Goal: Find specific page/section: Find specific page/section

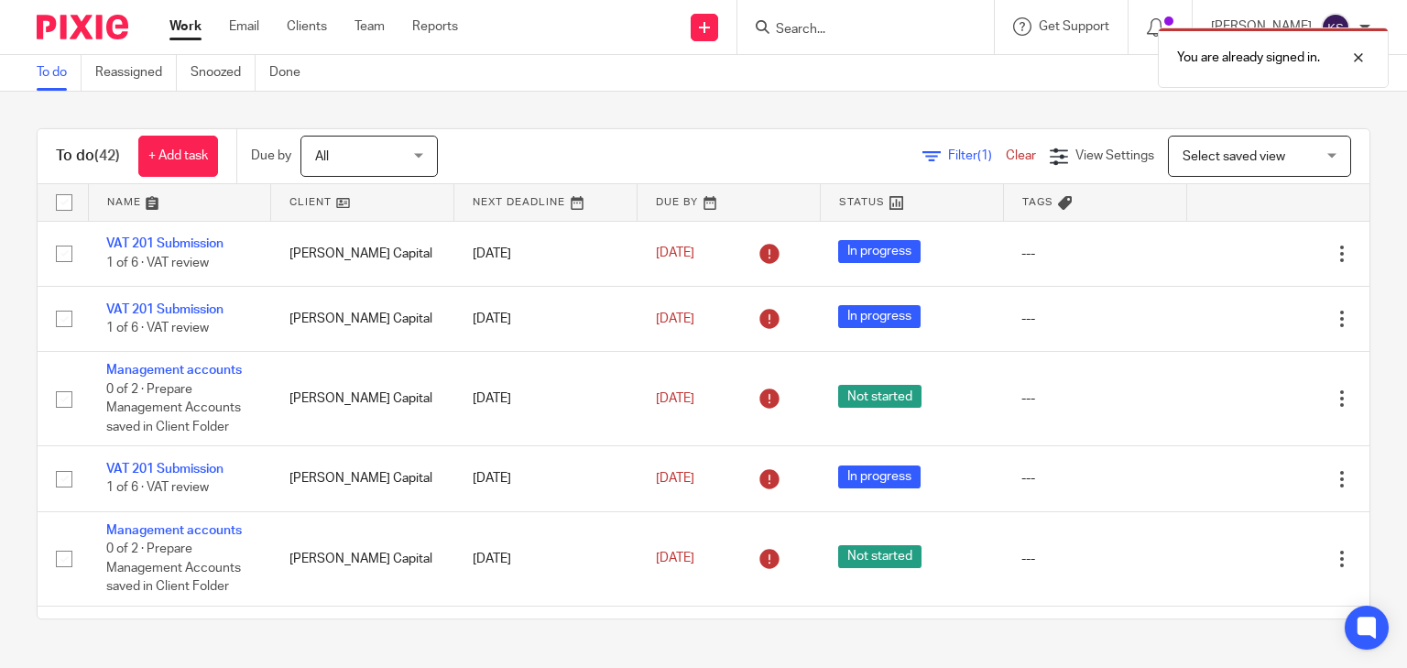
click at [786, 22] on div "You are already signed in." at bounding box center [1045, 53] width 685 height 70
click at [787, 24] on div "You are already signed in." at bounding box center [1045, 53] width 685 height 70
click at [819, 33] on div "You are already signed in." at bounding box center [1045, 53] width 685 height 70
click at [817, 28] on div "You are already signed in." at bounding box center [1045, 53] width 685 height 70
click at [1357, 55] on div at bounding box center [1344, 58] width 49 height 22
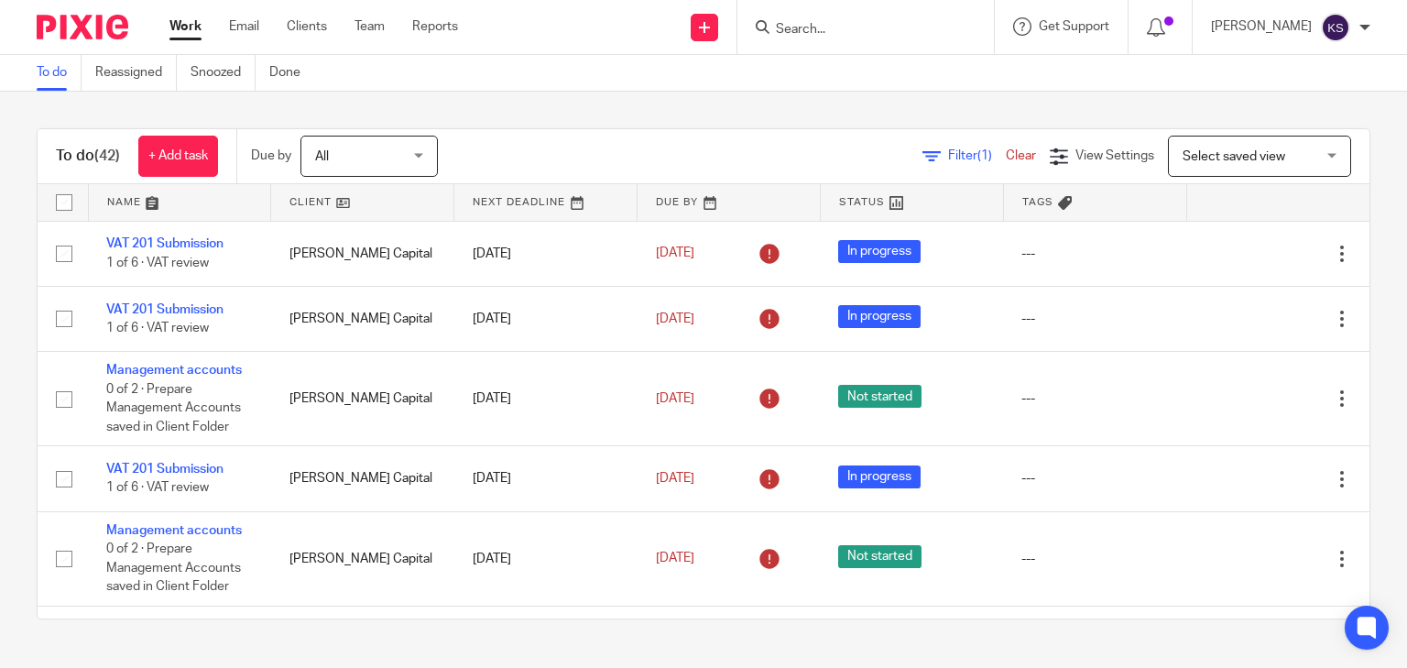
click at [809, 28] on input "Search" at bounding box center [856, 30] width 165 height 16
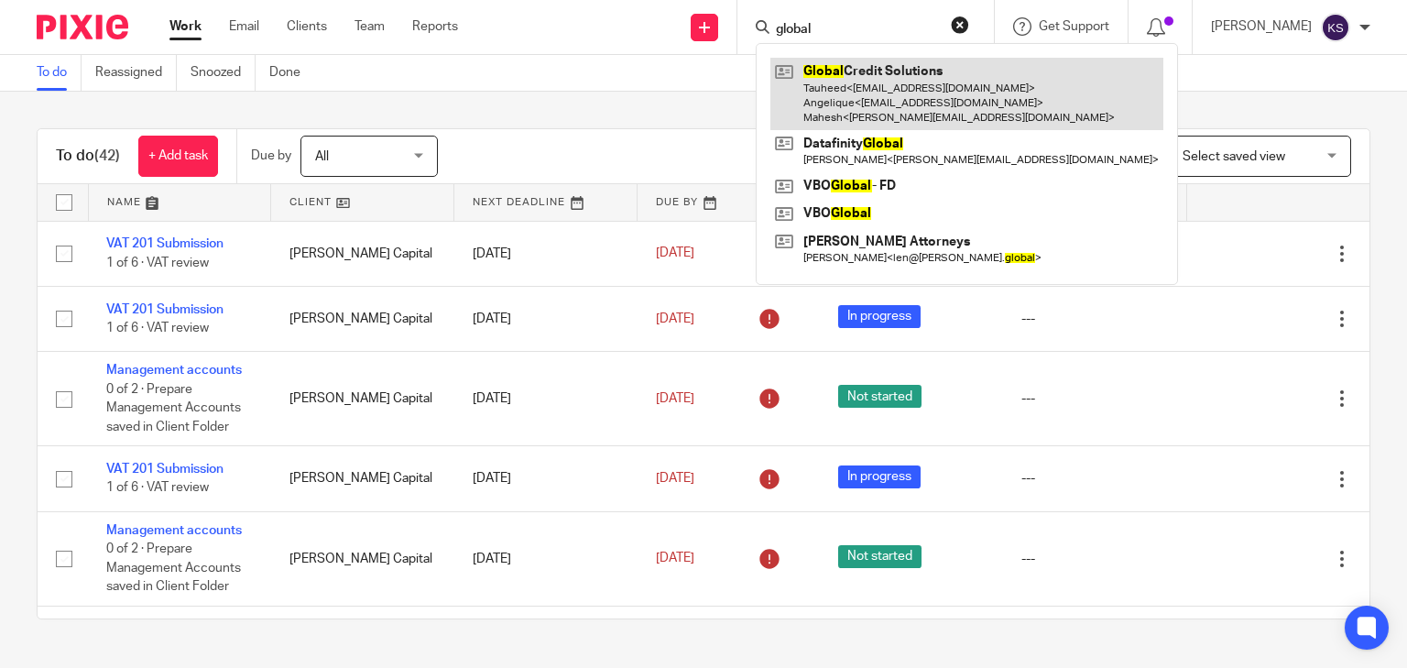
type input "global"
click at [942, 111] on link at bounding box center [966, 94] width 393 height 72
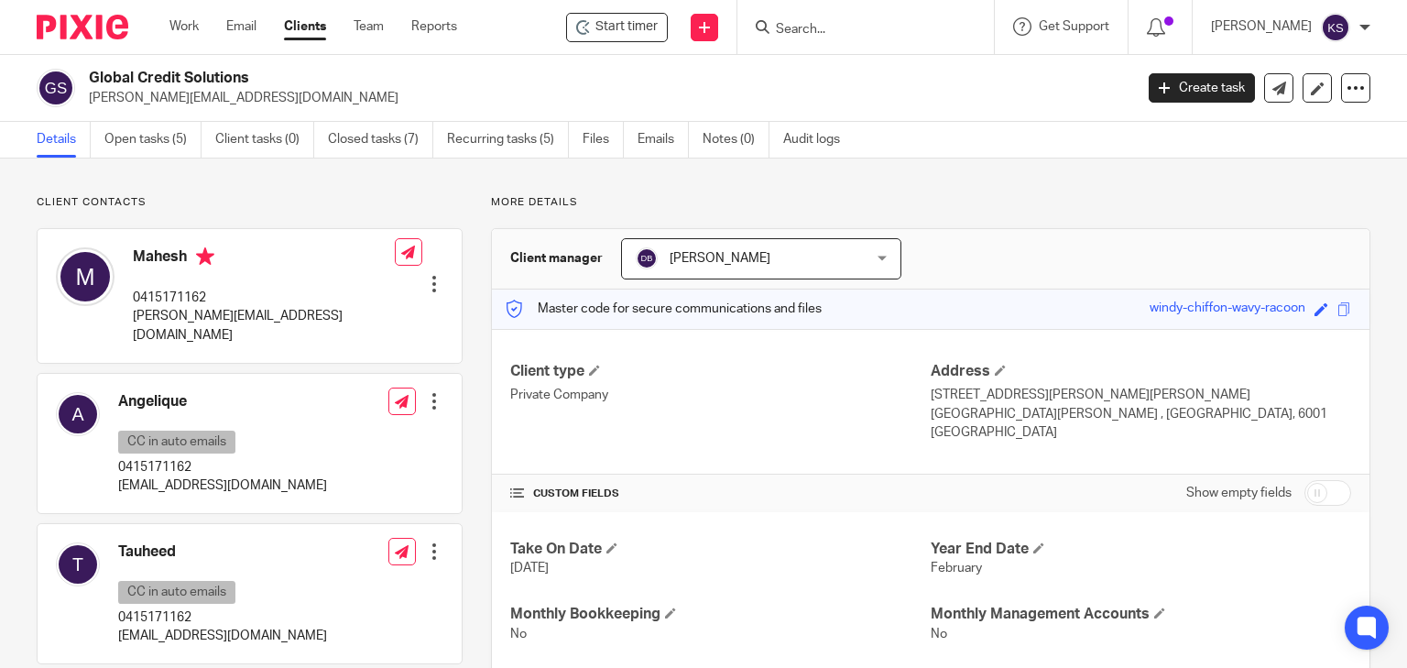
scroll to position [500, 0]
